Goal: Task Accomplishment & Management: Use online tool/utility

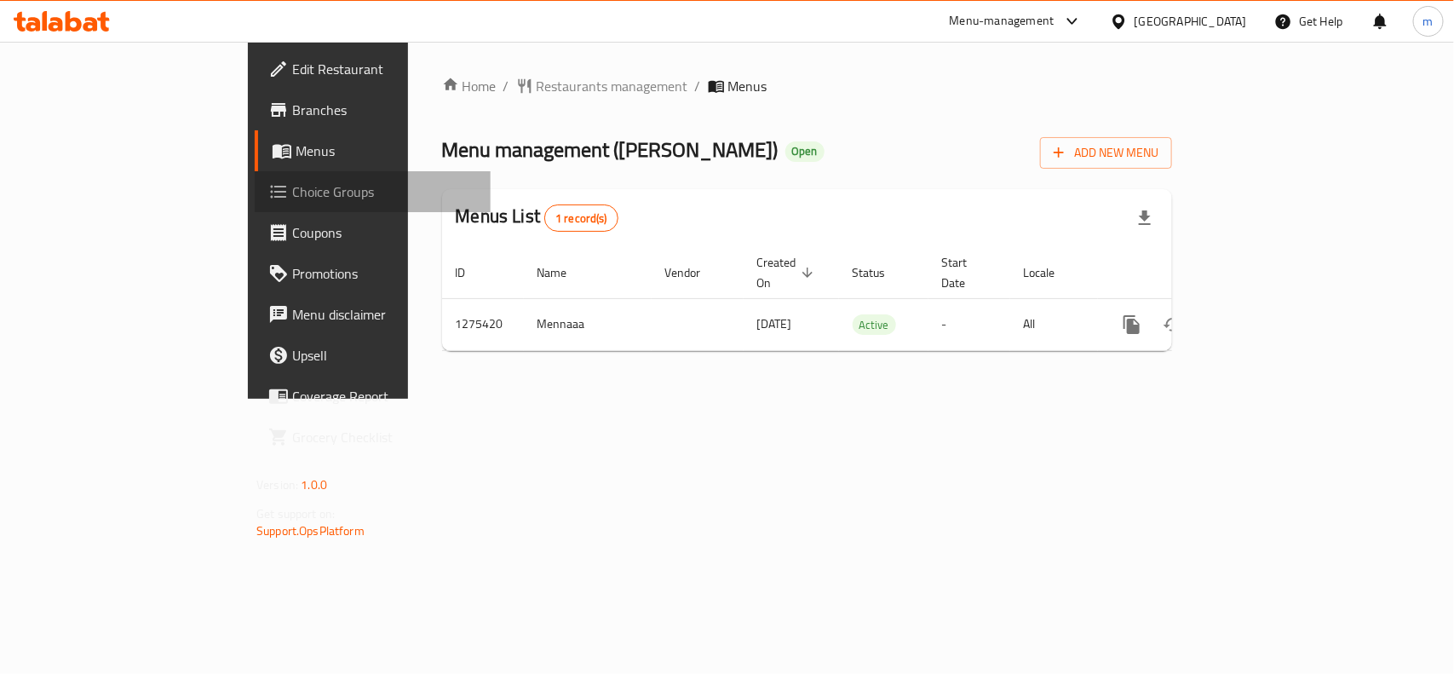
click at [292, 193] on span "Choice Groups" at bounding box center [384, 191] width 185 height 20
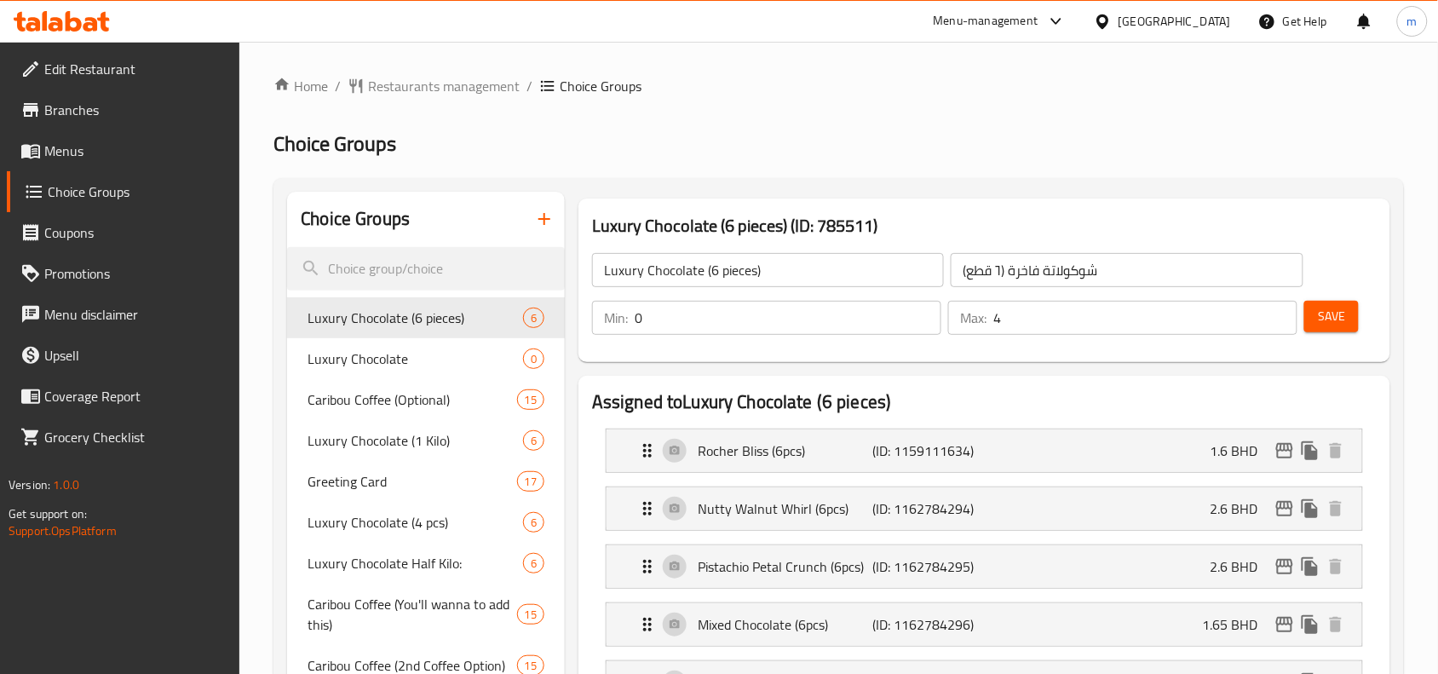
click at [368, 483] on span "Greeting Card" at bounding box center [412, 481] width 209 height 20
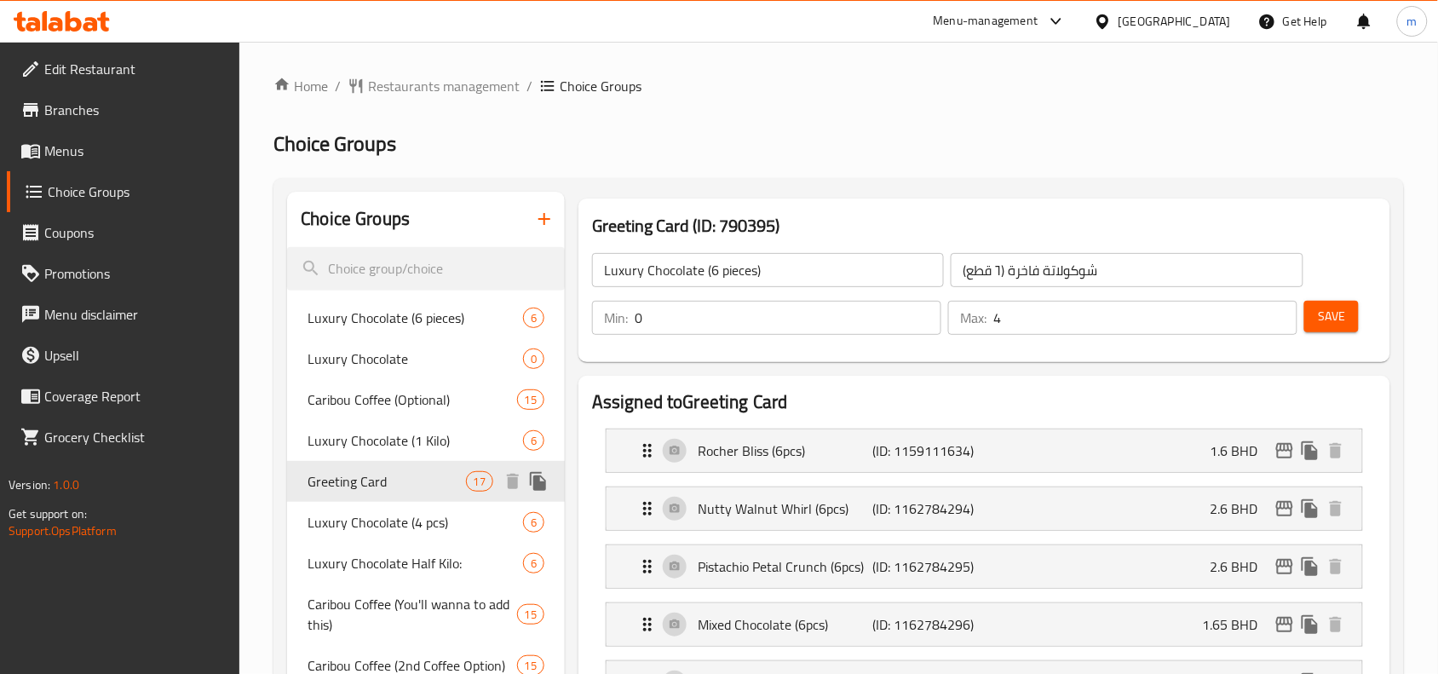
type input "Greeting Card"
type input "بطاقات التهنئة"
type input "1"
drag, startPoint x: 377, startPoint y: 103, endPoint x: 390, endPoint y: 88, distance: 20.0
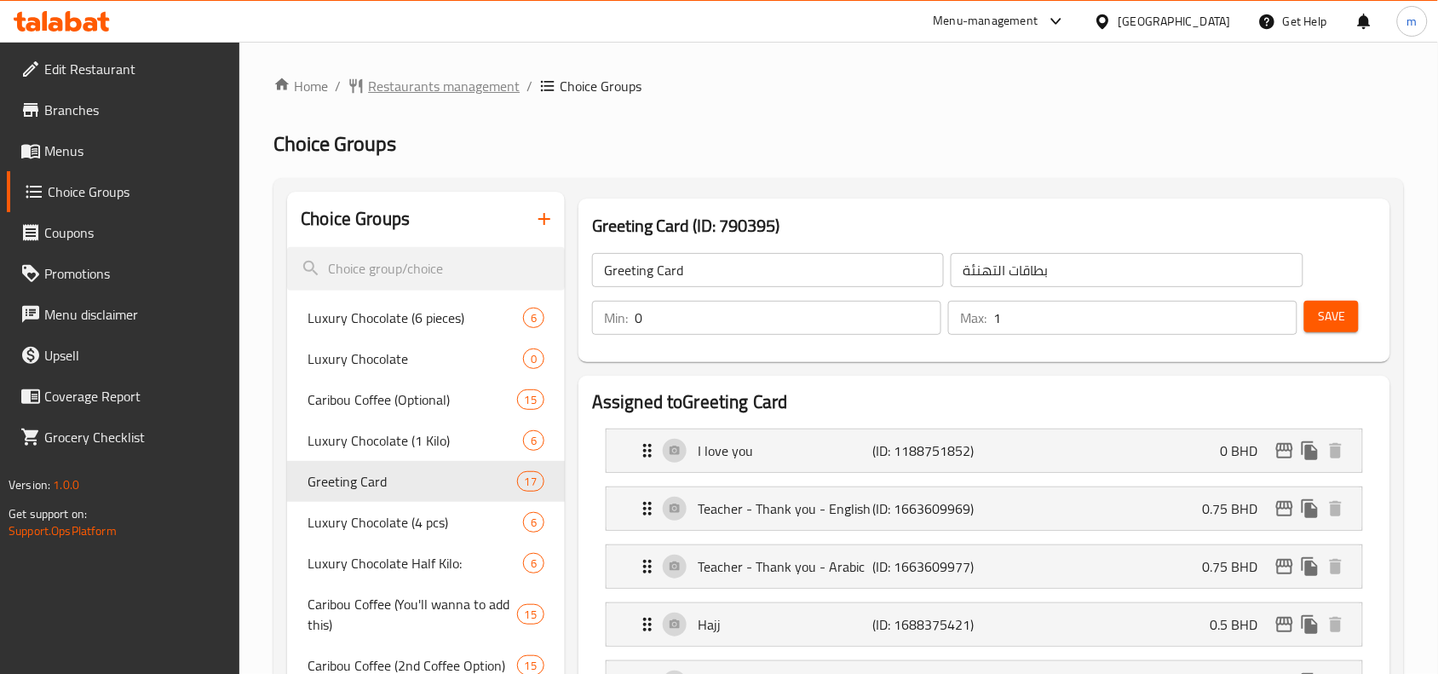
click at [390, 88] on span "Restaurants management" at bounding box center [444, 86] width 152 height 20
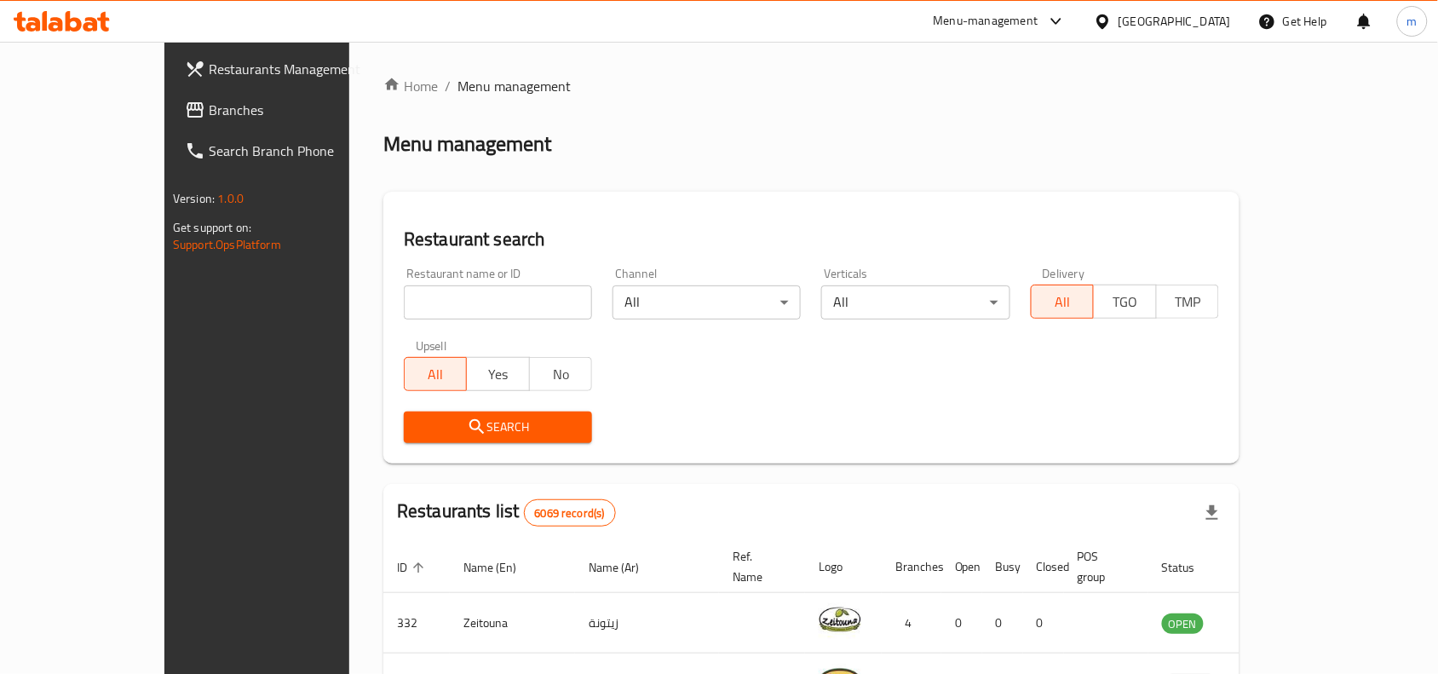
click at [209, 112] on span "Branches" at bounding box center [300, 110] width 182 height 20
click at [404, 308] on input "search" at bounding box center [498, 302] width 188 height 34
